Goal: Check status: Check status

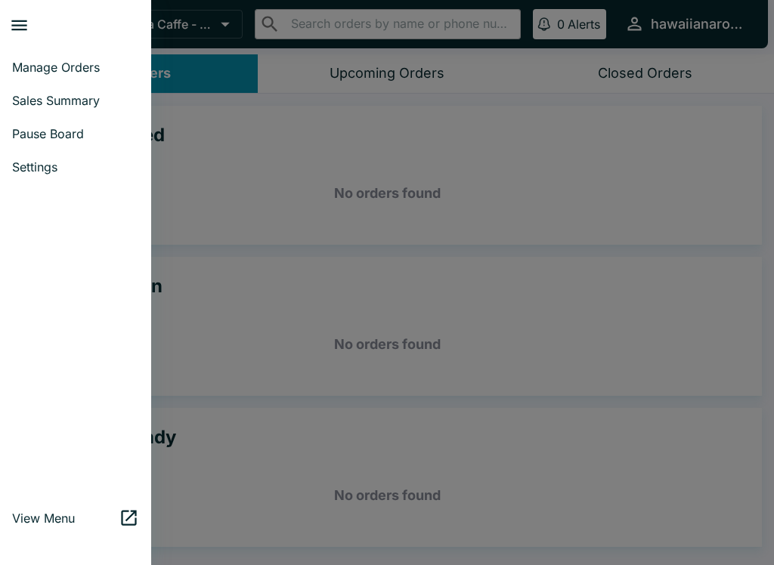
scroll to position [2, 0]
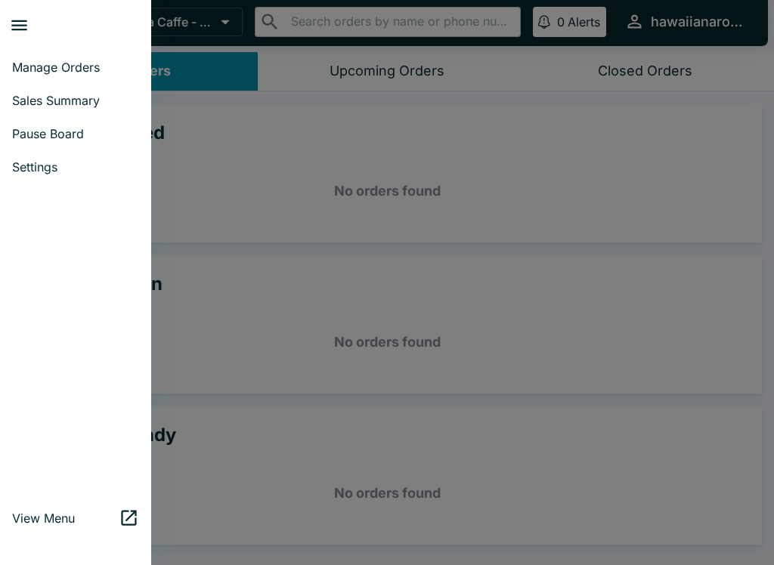
click at [80, 94] on span "Sales Summary" at bounding box center [75, 100] width 127 height 15
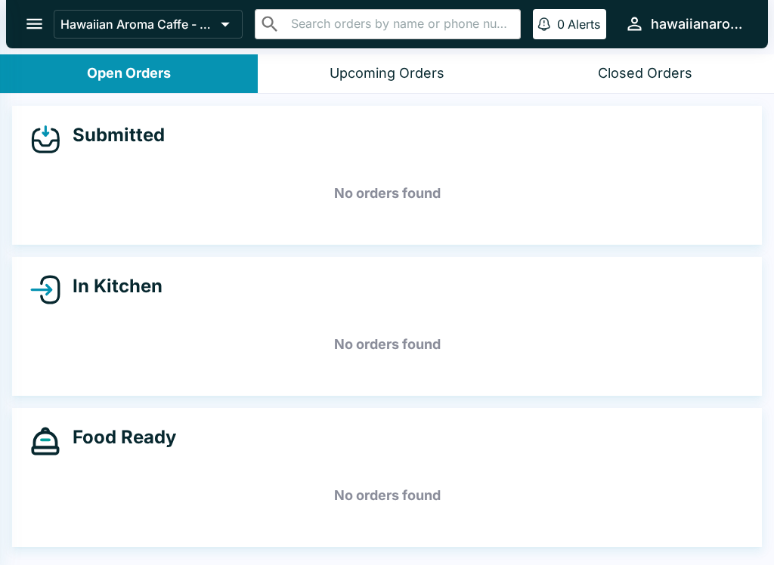
select select "03:00"
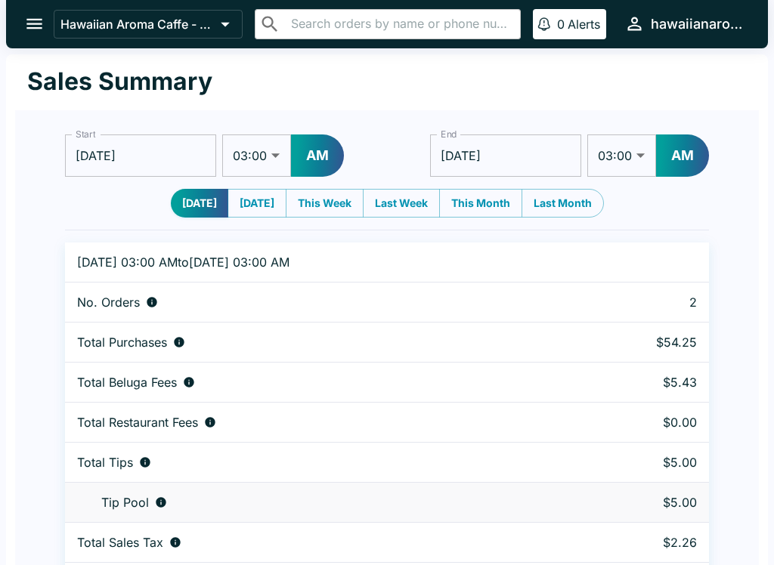
click at [162, 147] on input "[DATE]" at bounding box center [140, 155] width 151 height 42
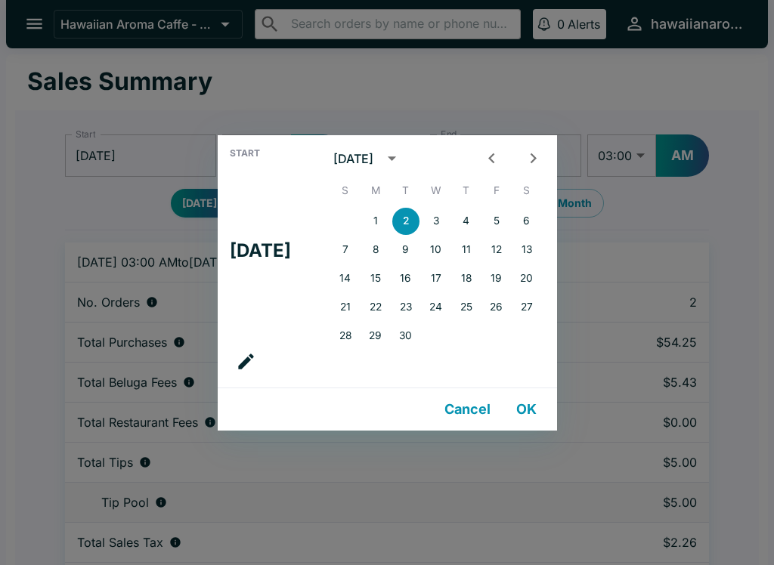
click at [373, 100] on div "Start Tue, Sep [DATE] S M T W T F S 1 2 3 4 5 6 7 8 9 10 11 12 13 14 15 16 17 1…" at bounding box center [387, 282] width 774 height 565
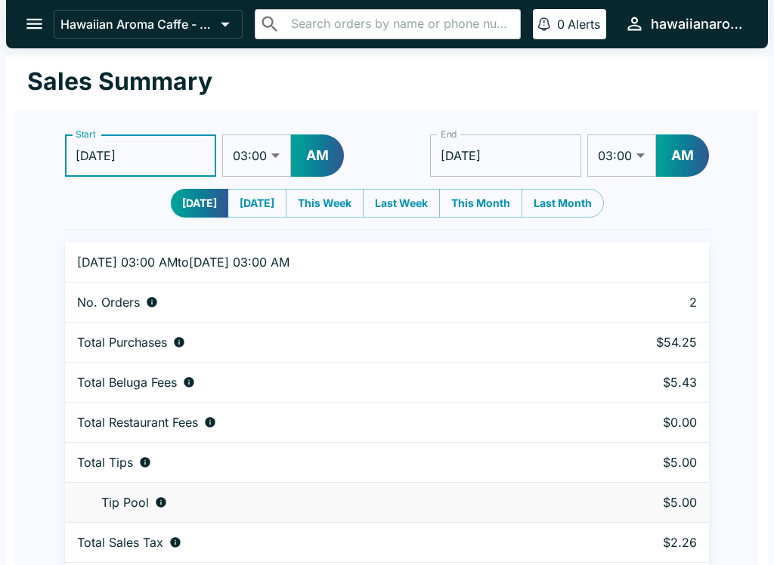
click at [525, 154] on input "[DATE]" at bounding box center [505, 155] width 151 height 42
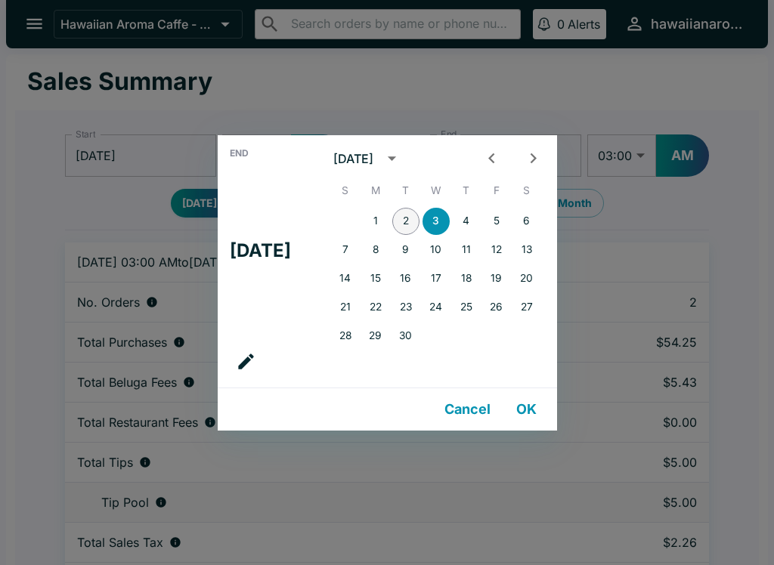
click at [406, 226] on button "2" at bounding box center [405, 221] width 27 height 27
type input "[DATE]"
click at [543, 79] on div "End Tue, Sep [DATE] S M T W T F S 1 2 3 4 5 6 7 8 9 10 11 12 13 14 15 16 17 18 …" at bounding box center [387, 282] width 774 height 565
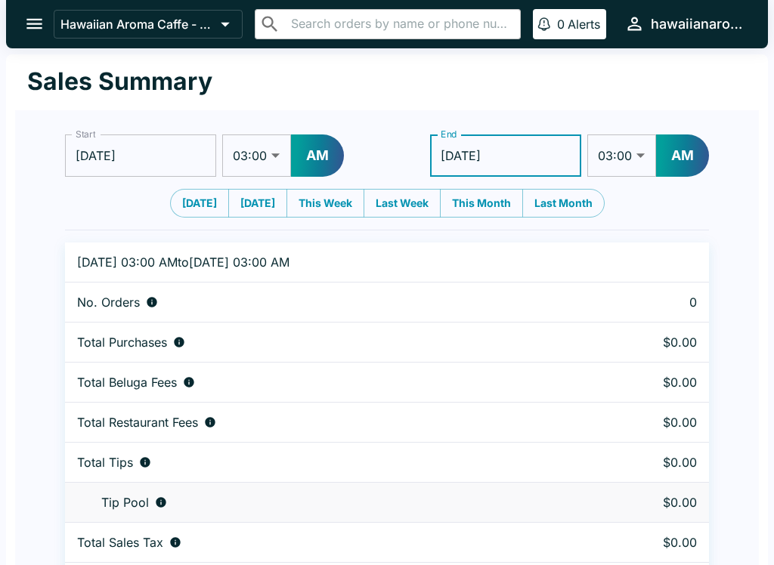
click at [627, 143] on select "01:00 01:30 02:00 02:30 03:00 03:30 04:00 04:30 05:00 05:30 06:00 06:30 07:00 0…" at bounding box center [621, 155] width 69 height 42
select select "09:00"
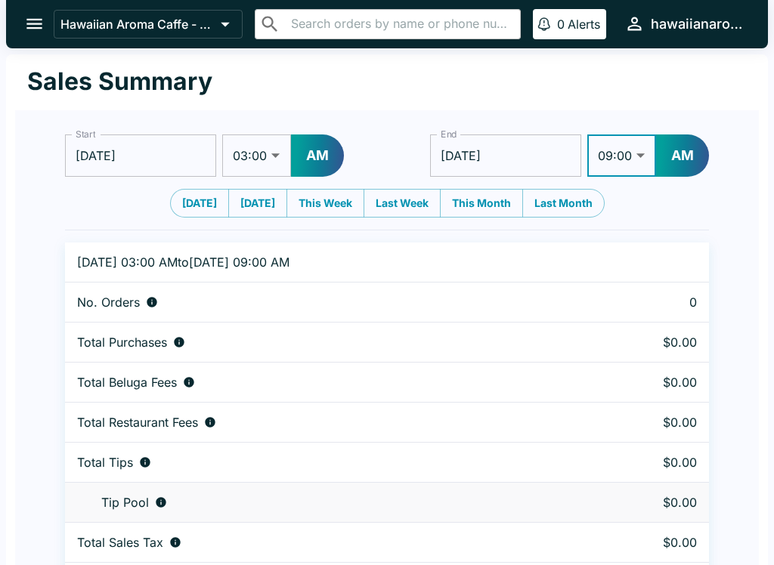
click at [695, 168] on button "AM" at bounding box center [682, 155] width 53 height 42
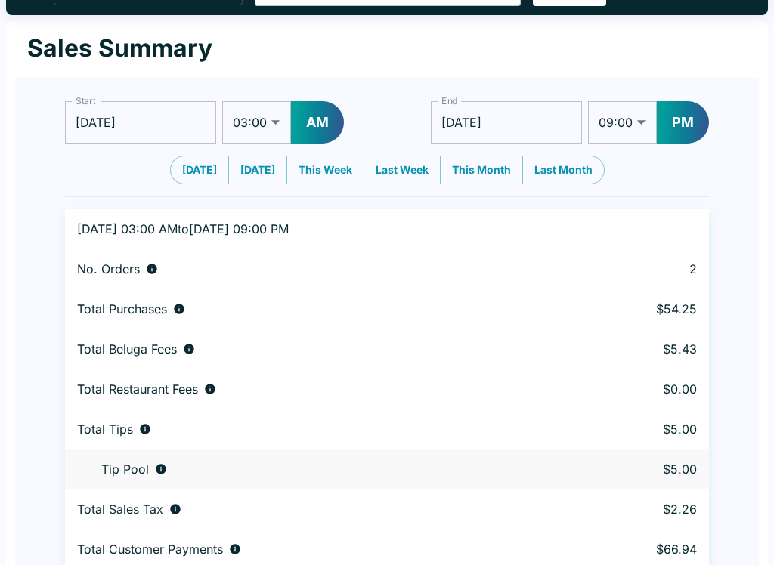
scroll to position [46, 0]
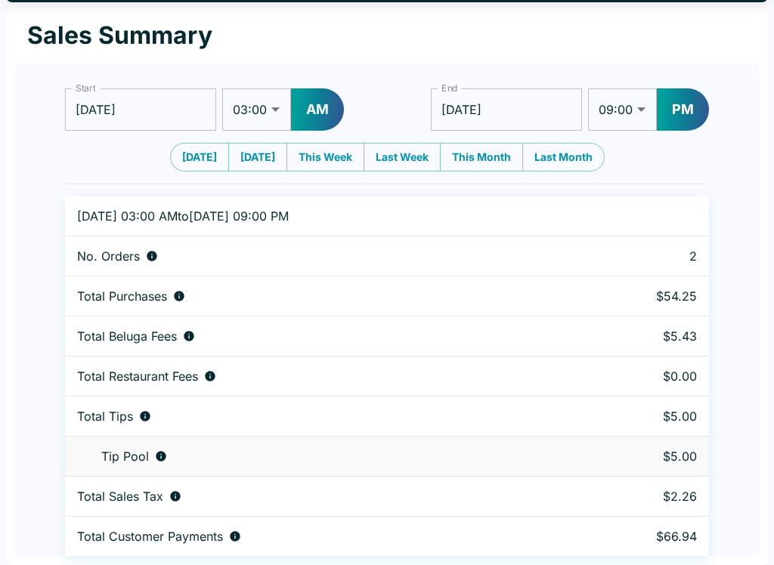
click at [263, 107] on select "01:00 01:30 02:00 02:30 03:00 03:30 04:00 04:30 05:00 05:30 06:00 06:30 07:00 0…" at bounding box center [256, 109] width 69 height 42
select select "01:00"
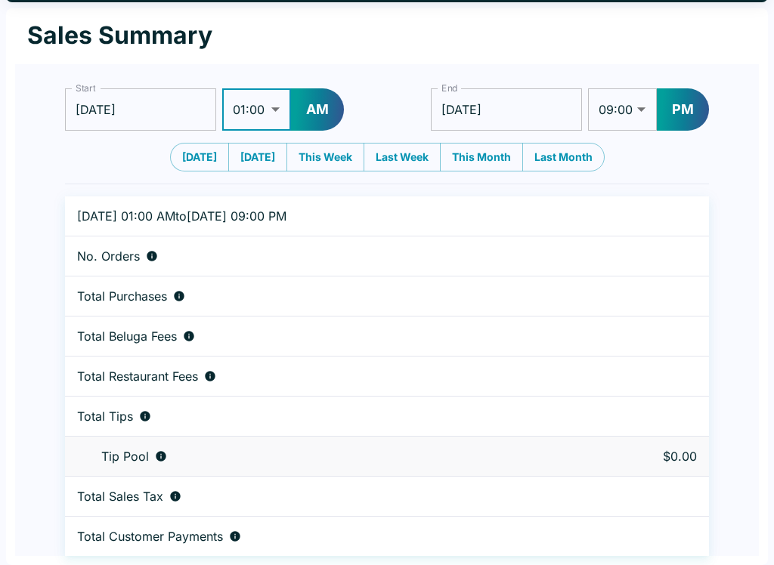
click at [311, 107] on button "AM" at bounding box center [317, 109] width 53 height 42
